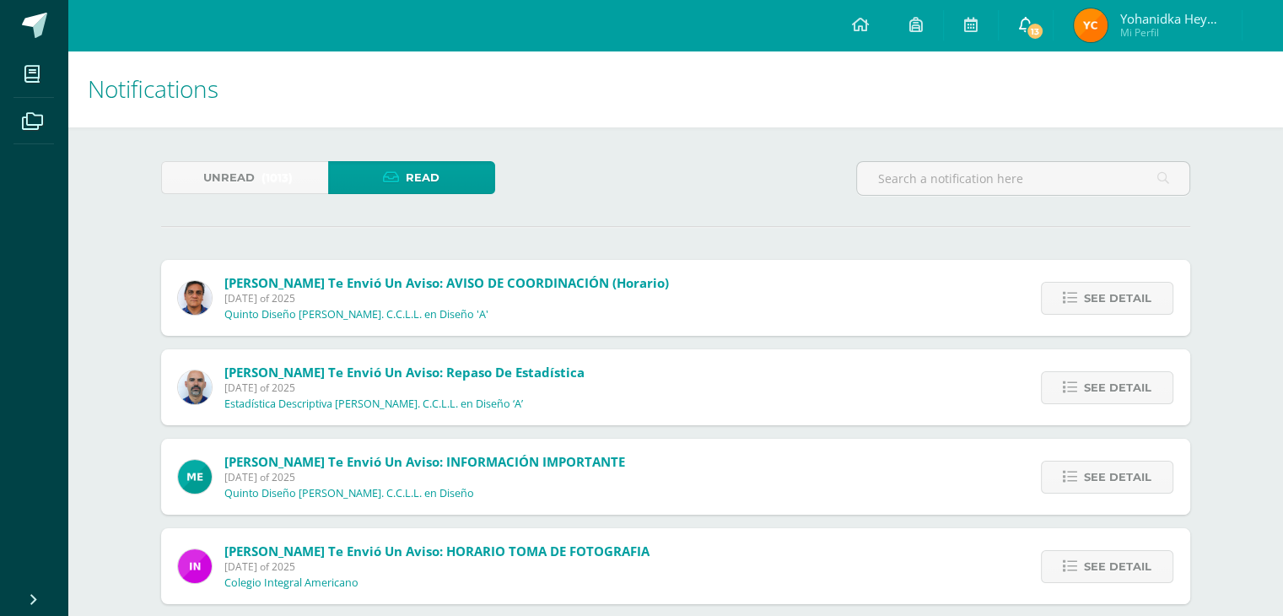
click at [1036, 26] on span "13" at bounding box center [1035, 31] width 19 height 19
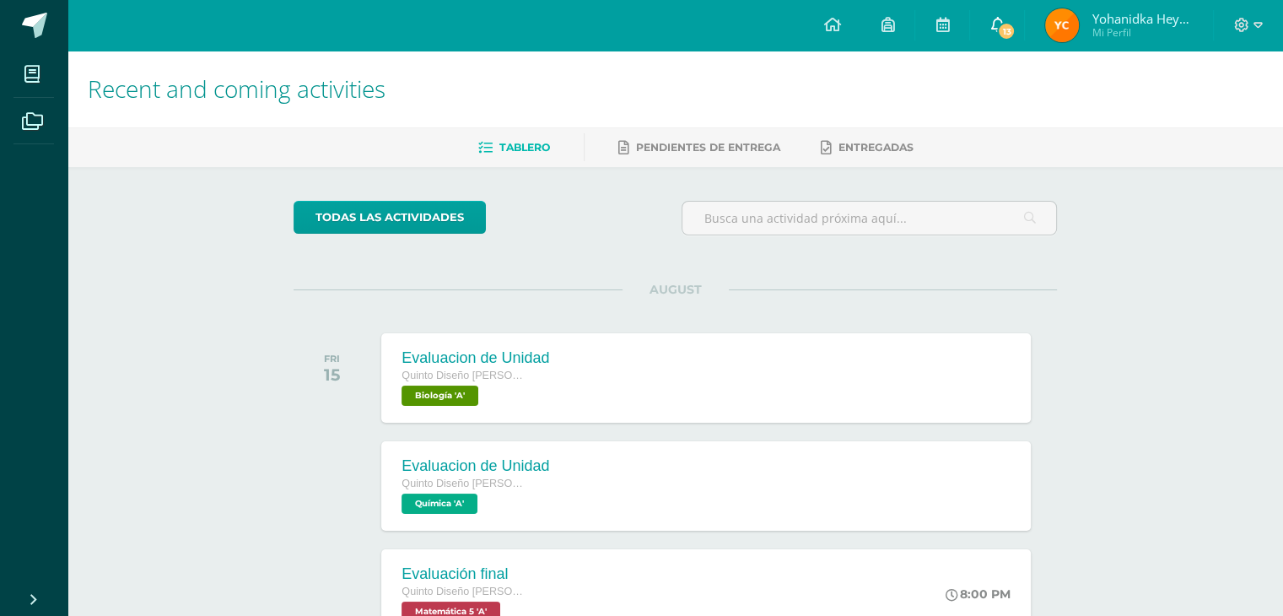
click at [986, 21] on link "13" at bounding box center [997, 25] width 54 height 51
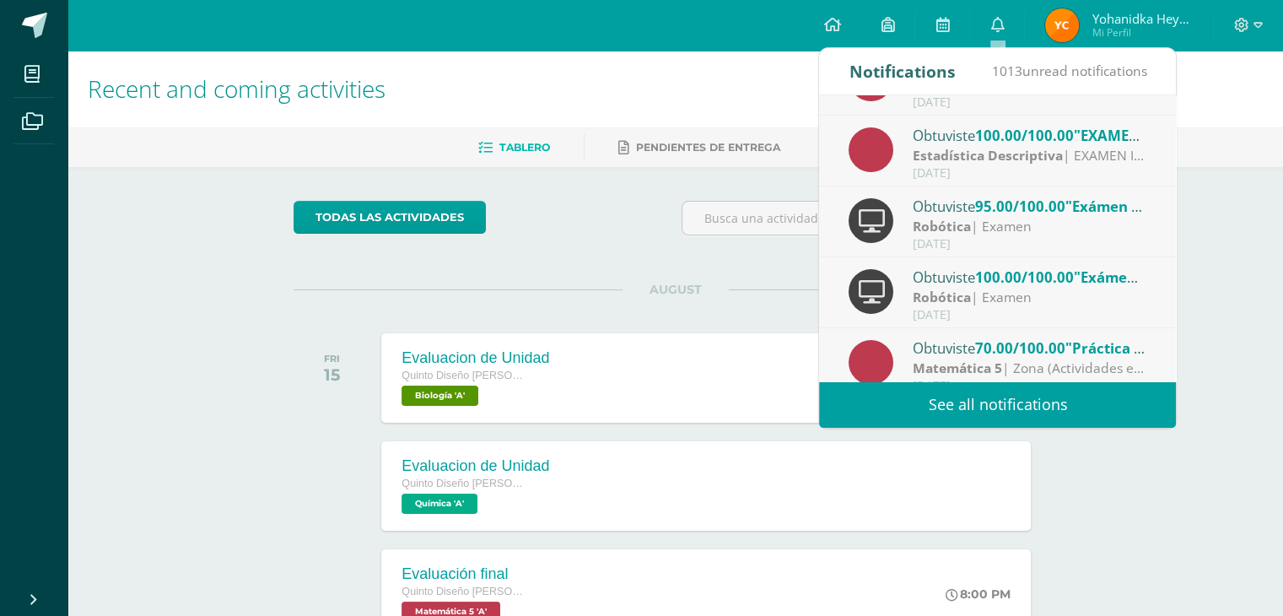
scroll to position [280, 0]
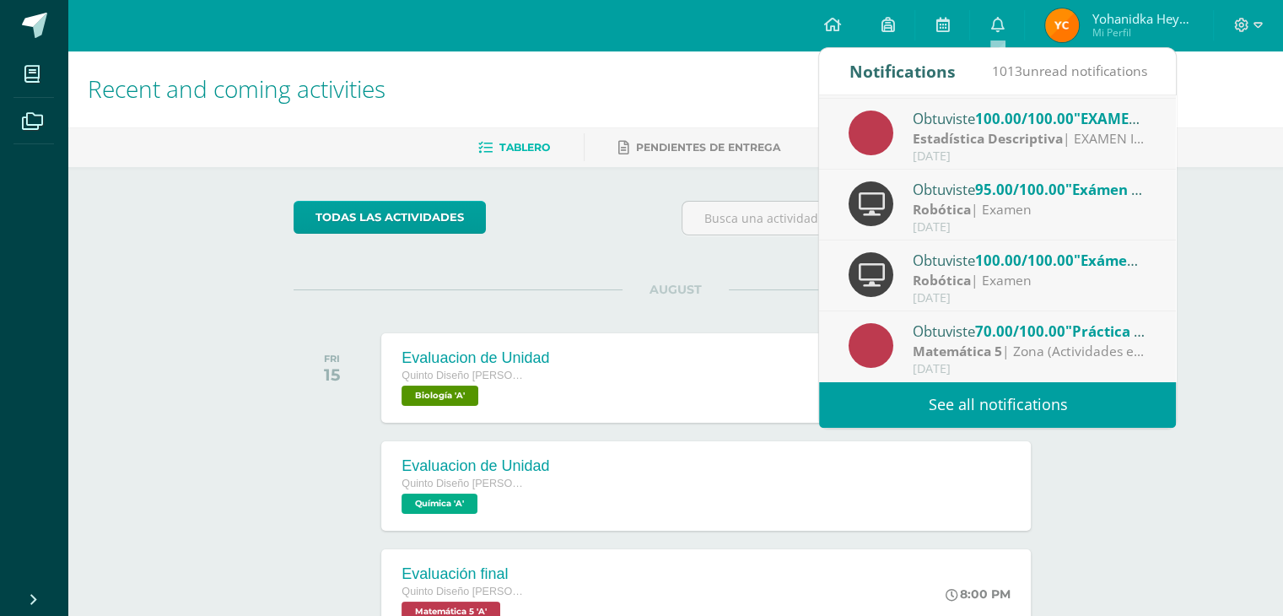
click at [1057, 416] on link "See all notifications" at bounding box center [997, 404] width 357 height 46
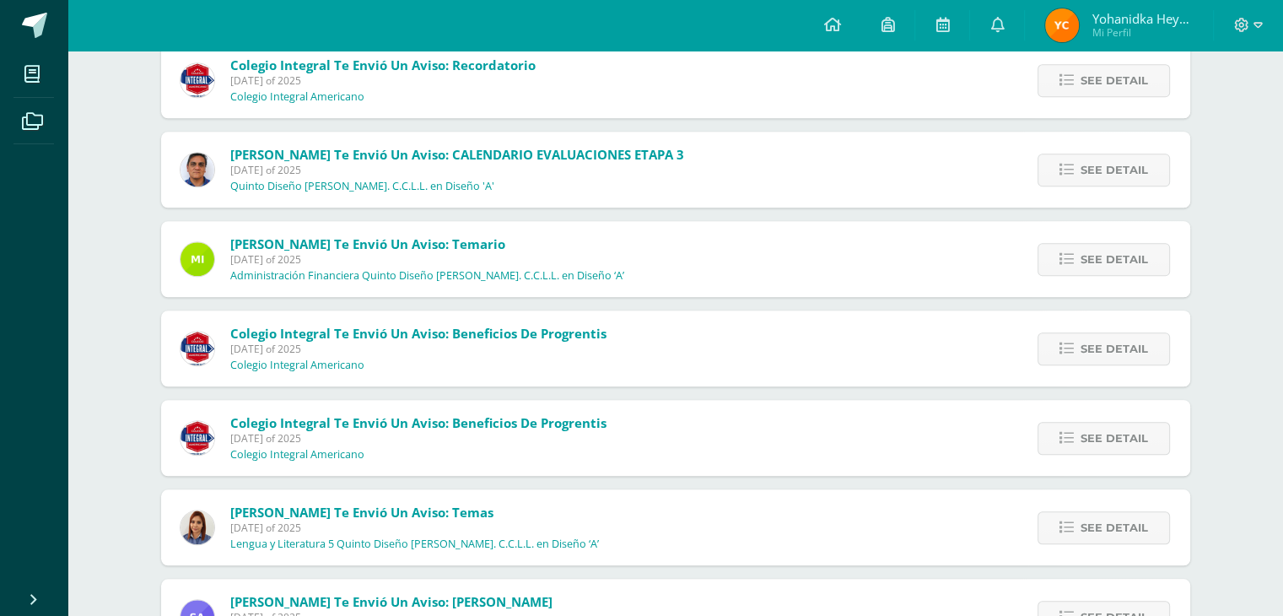
scroll to position [1383, 0]
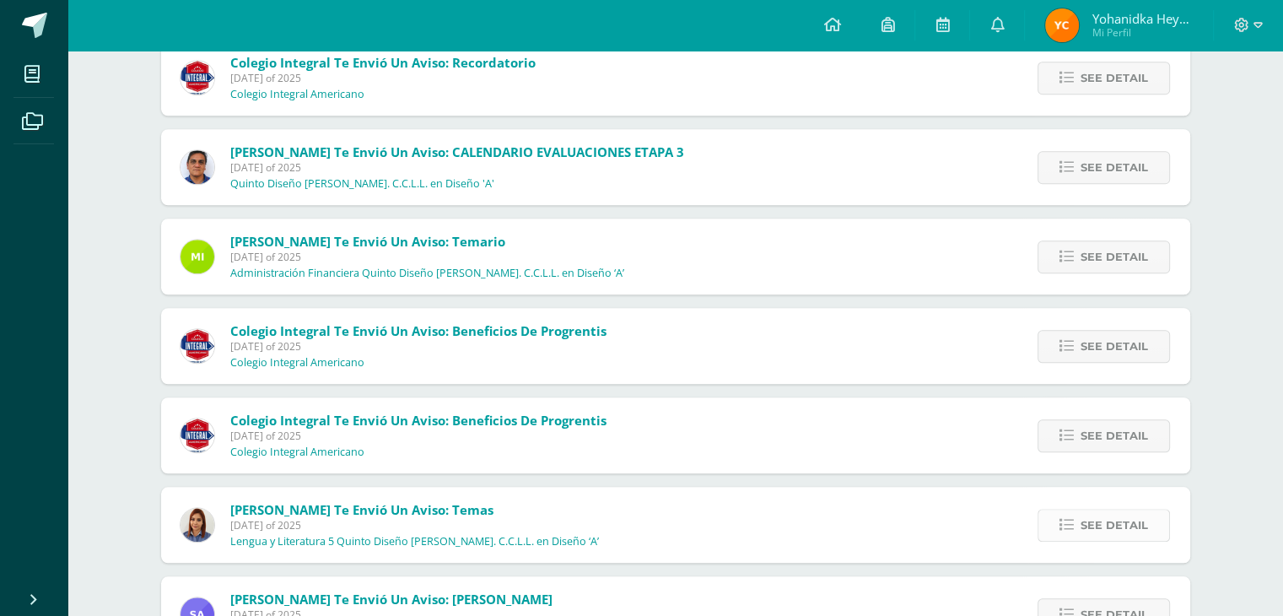
click at [1128, 521] on span "See detail" at bounding box center [1114, 524] width 67 height 31
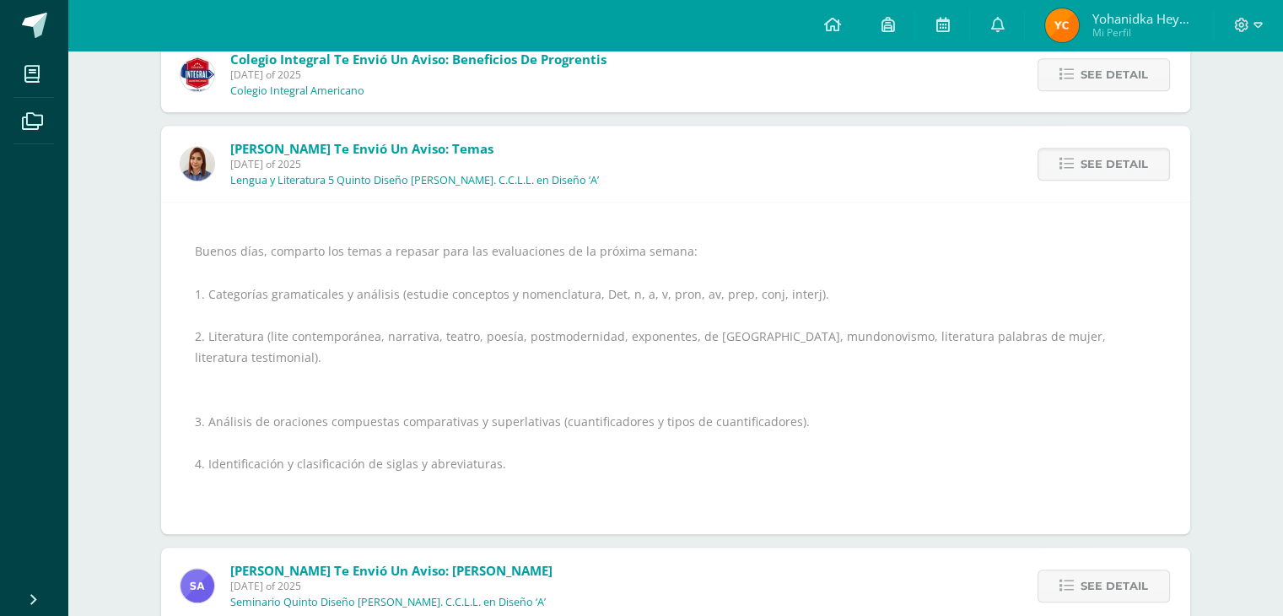
scroll to position [1768, 0]
